Goal: Find specific page/section: Find specific page/section

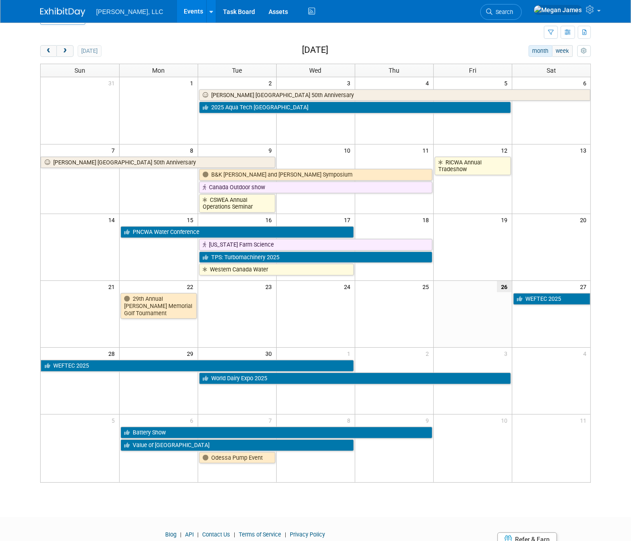
scroll to position [62, 0]
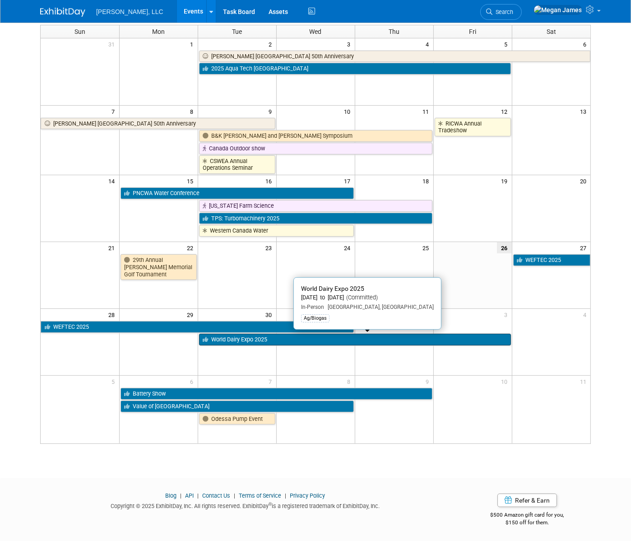
click at [243, 342] on link "World Dairy Expo 2025" at bounding box center [355, 339] width 312 height 12
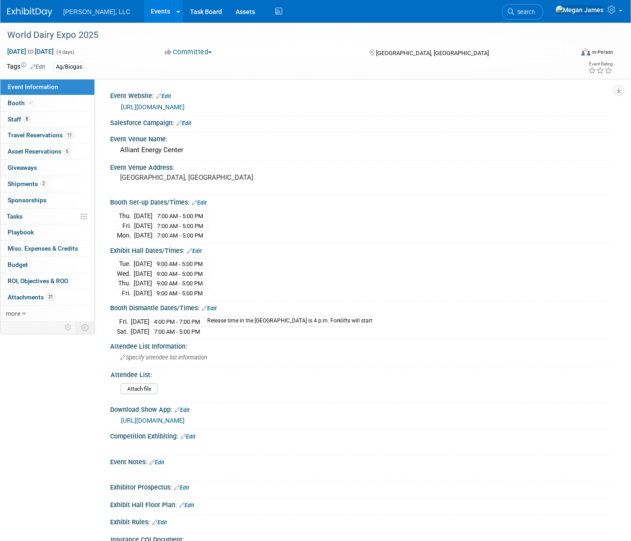
select select "Ag/Biogas"
click at [46, 106] on link "Booth" at bounding box center [47, 103] width 94 height 16
